Goal: Task Accomplishment & Management: Manage account settings

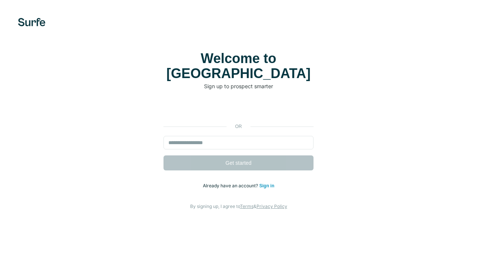
click at [249, 136] on input "email" at bounding box center [238, 142] width 150 height 13
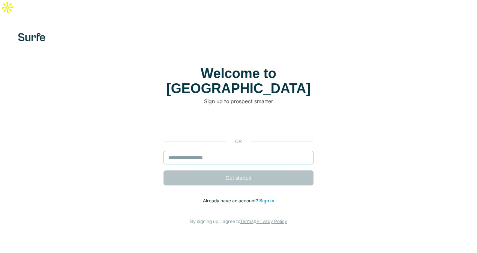
type input "**********"
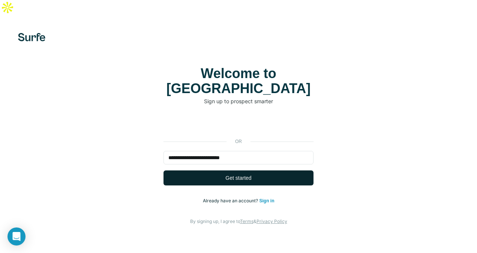
click at [226, 174] on span "Get started" at bounding box center [238, 177] width 26 height 7
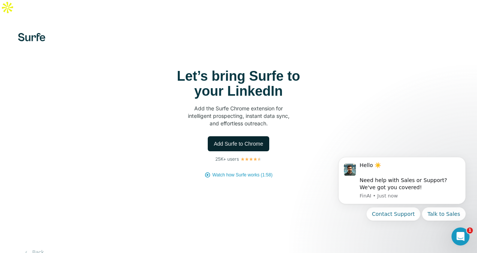
click at [236, 140] on span "Add Surfe to Chrome" at bounding box center [238, 143] width 49 height 7
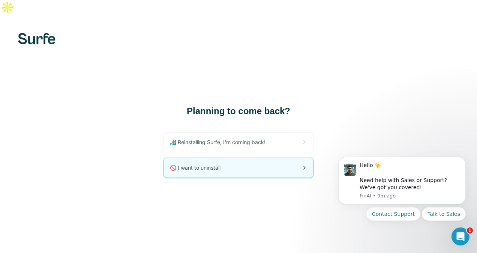
click at [274, 158] on div "🚫 I want to uninstall" at bounding box center [238, 167] width 149 height 19
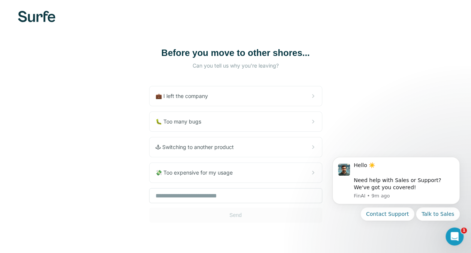
scroll to position [29, 0]
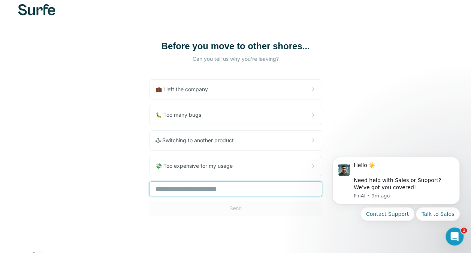
click at [250, 181] on input "text" at bounding box center [235, 188] width 173 height 15
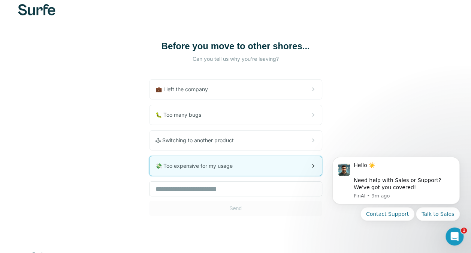
click at [252, 156] on div "💸 Too expensive for my usage" at bounding box center [236, 165] width 172 height 19
